Goal: Transaction & Acquisition: Subscribe to service/newsletter

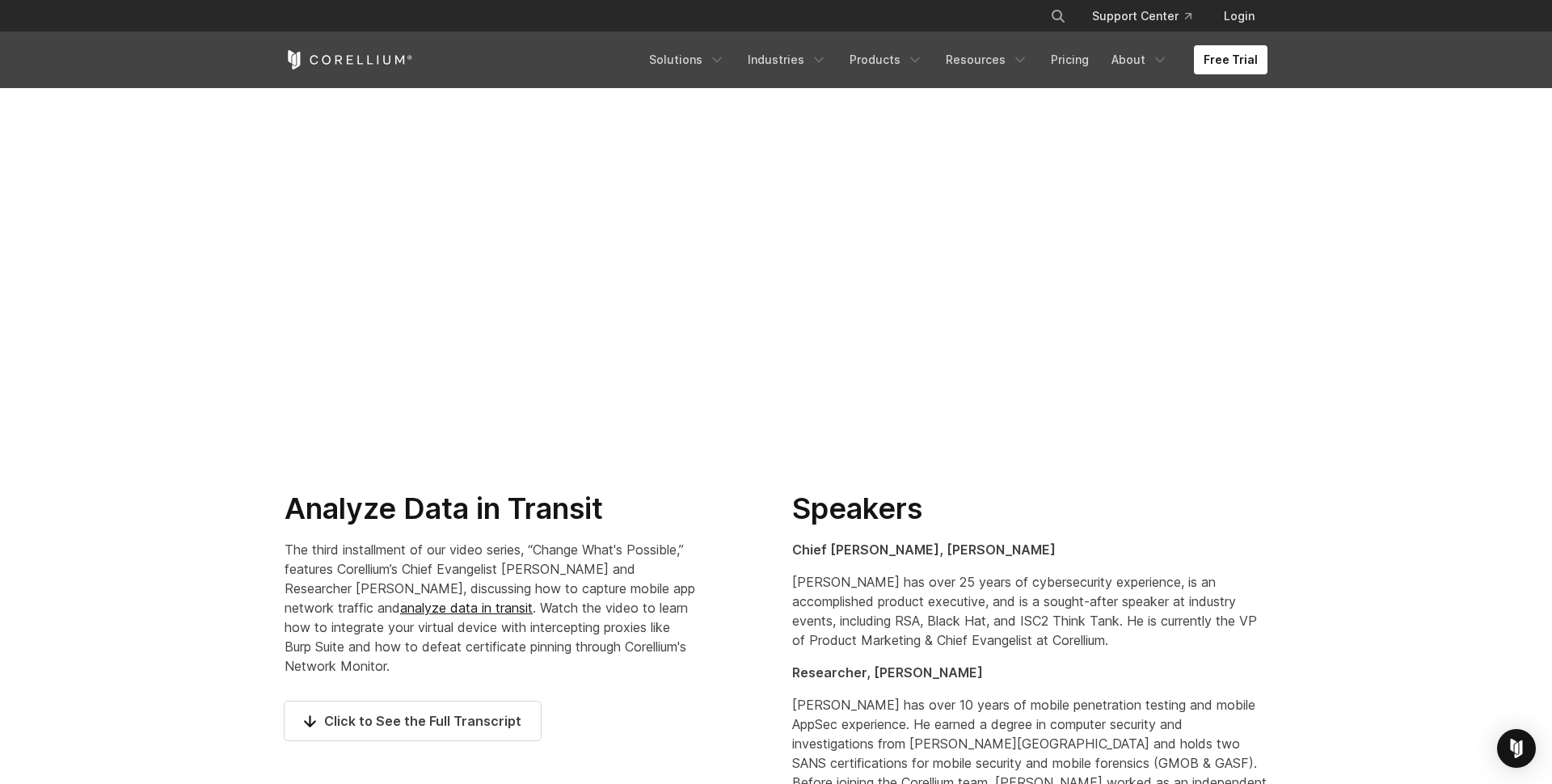
scroll to position [42, 0]
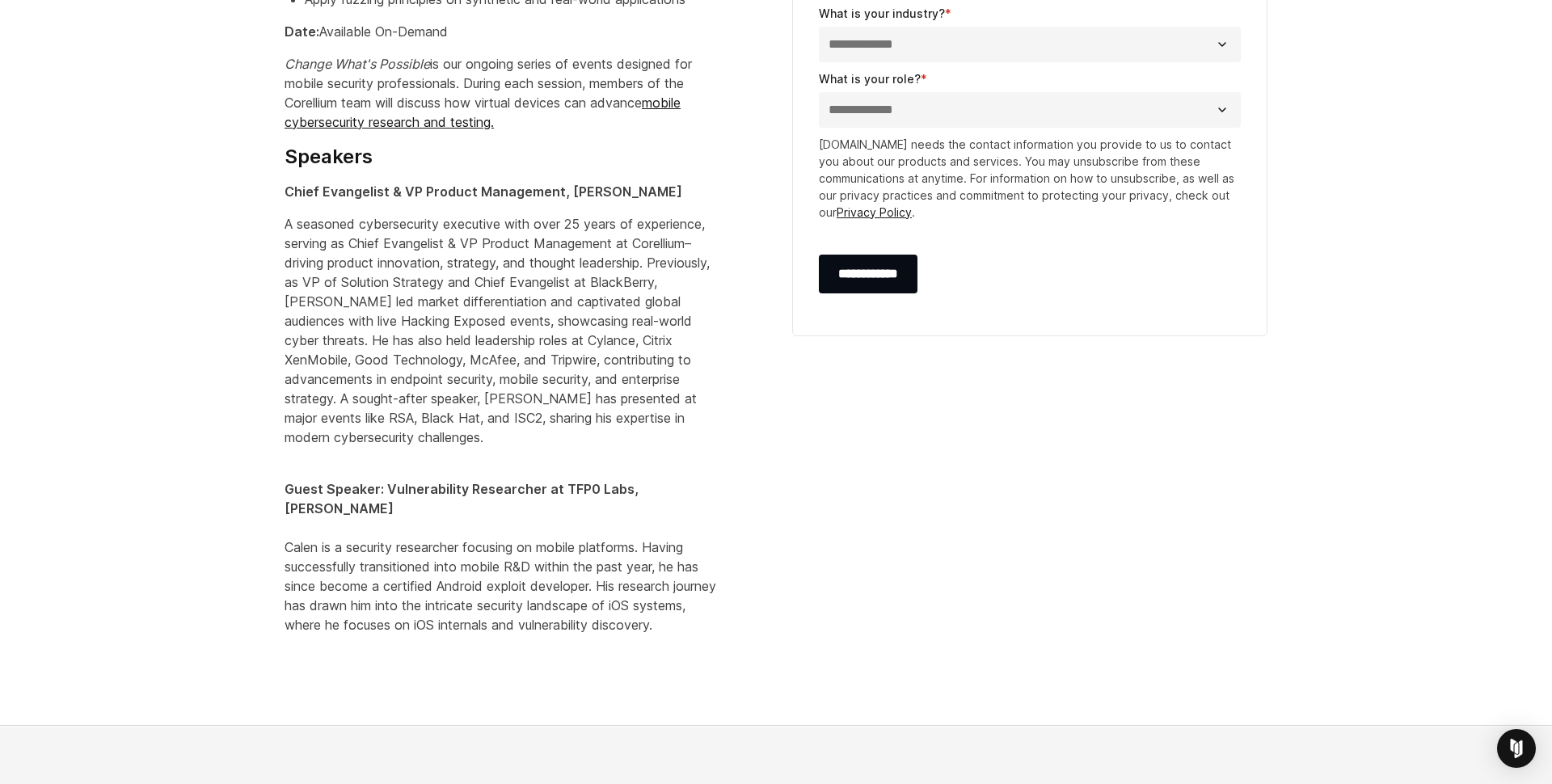
scroll to position [1420, 0]
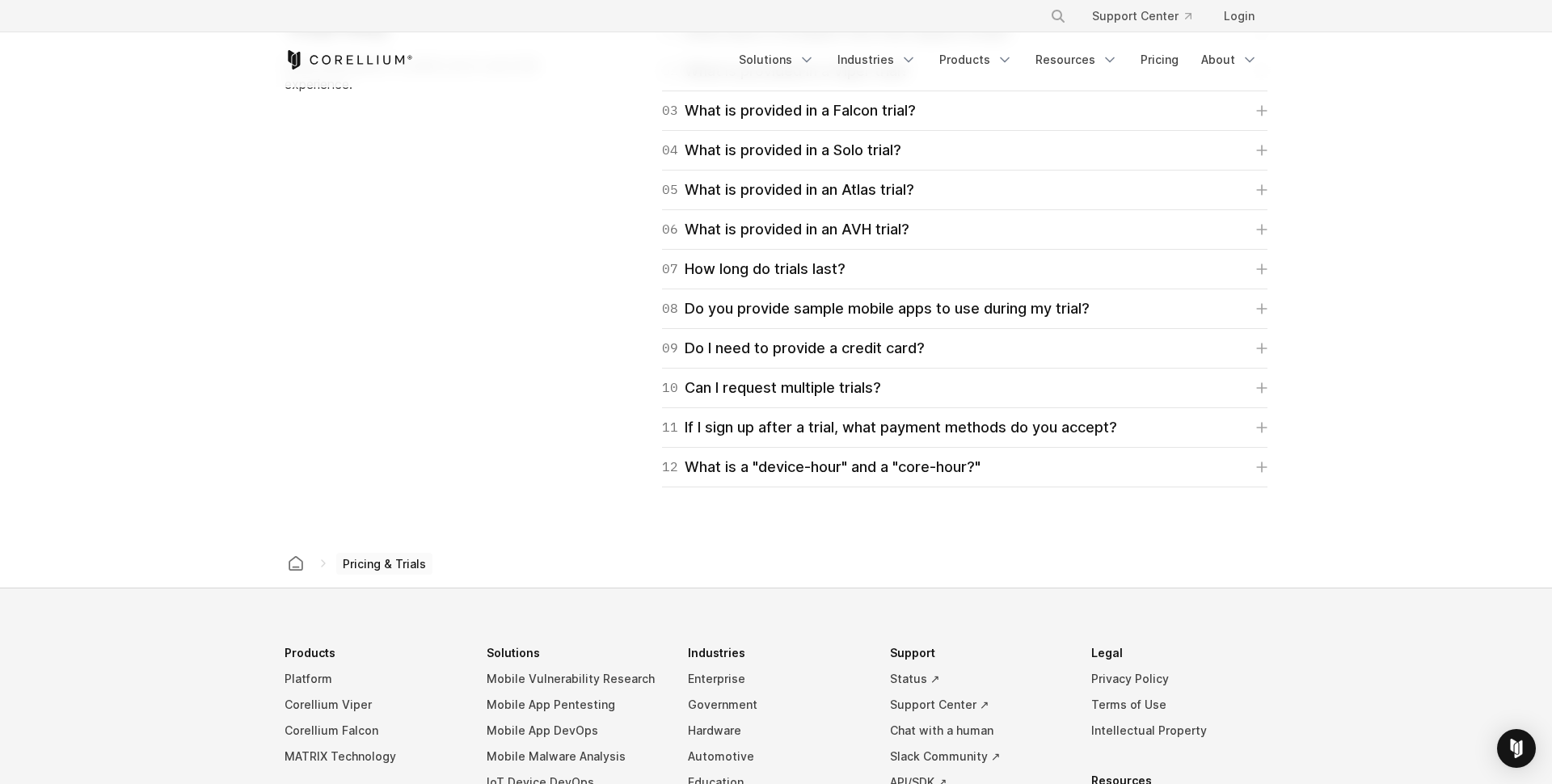
scroll to position [2423, 0]
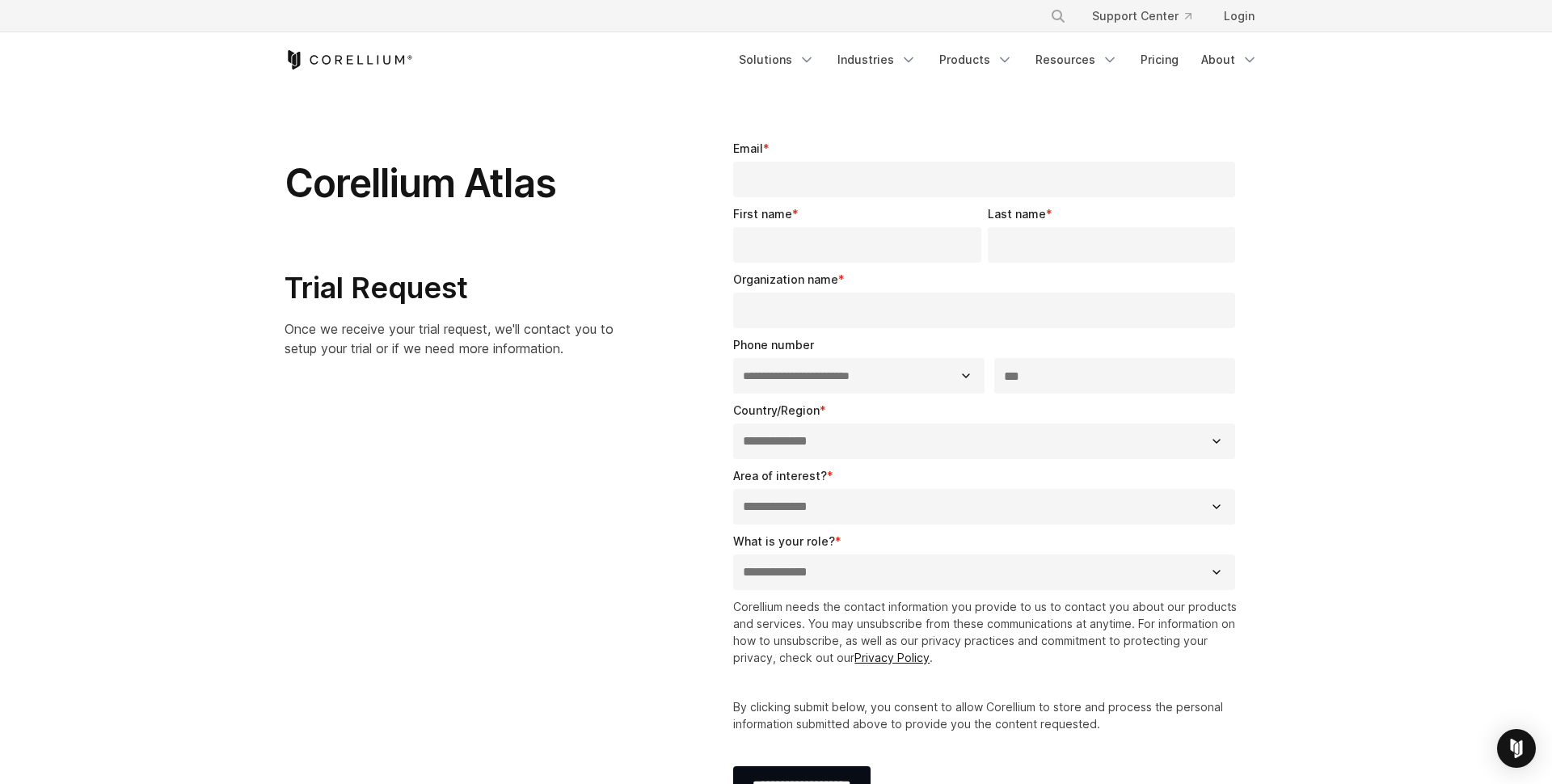
select select "**"
